Goal: Task Accomplishment & Management: Manage account settings

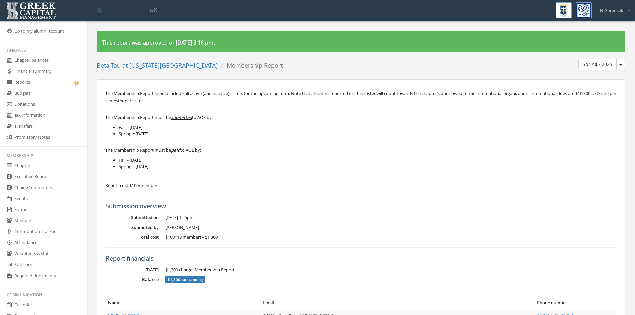
click at [36, 83] on link "Reports" at bounding box center [43, 82] width 87 height 11
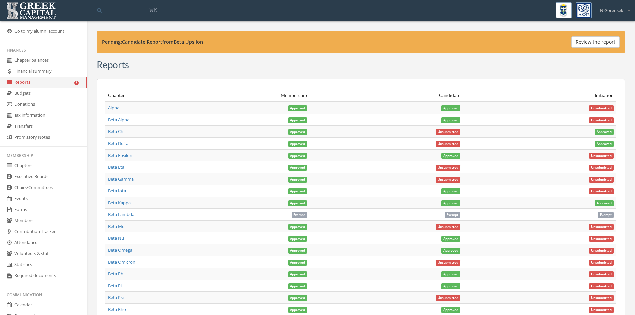
click at [599, 42] on button "Review the report" at bounding box center [596, 41] width 48 height 11
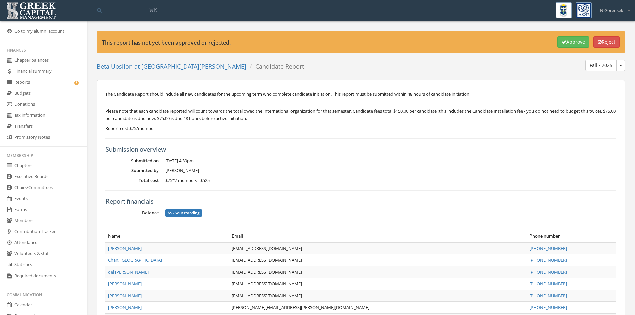
click at [574, 37] on button "Approve" at bounding box center [574, 41] width 32 height 11
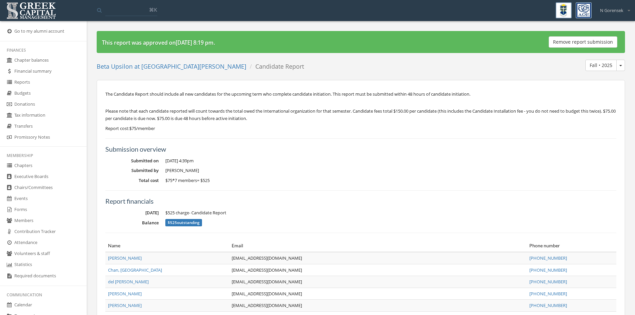
click at [31, 167] on link "Chapters" at bounding box center [43, 165] width 87 height 11
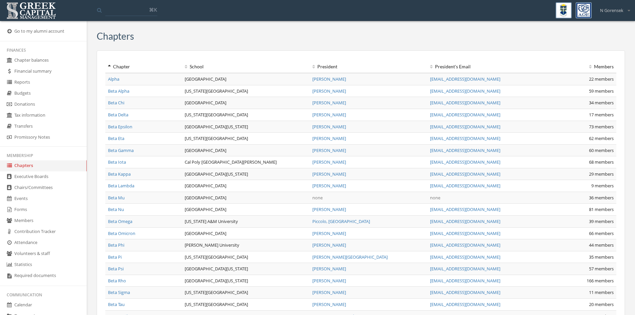
click at [114, 77] on link "Alpha" at bounding box center [113, 79] width 11 height 6
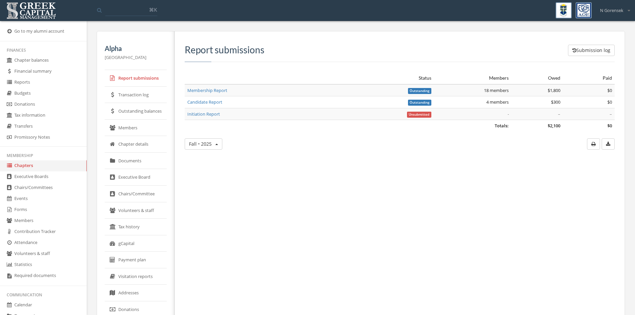
click at [132, 127] on link "Members" at bounding box center [136, 128] width 62 height 17
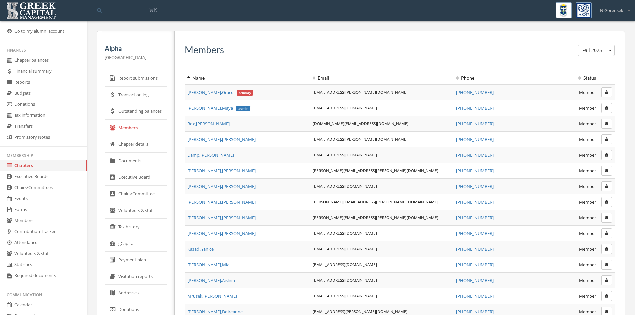
click at [604, 95] on button "button" at bounding box center [607, 92] width 11 height 10
